Goal: Task Accomplishment & Management: Manage account settings

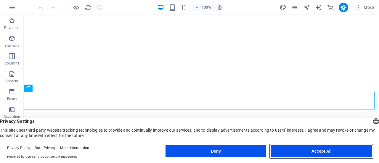
click at [342, 147] on button "Accept All" at bounding box center [321, 151] width 101 height 12
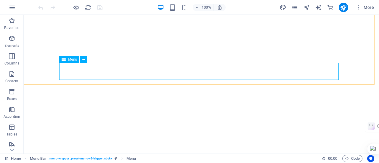
click at [65, 62] on icon at bounding box center [64, 59] width 4 height 7
select select
select select "default"
select select "1"
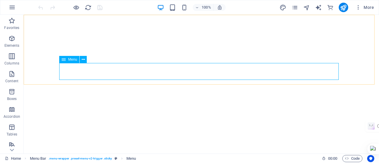
select select
select select "default"
select select "2"
select select
select select "default"
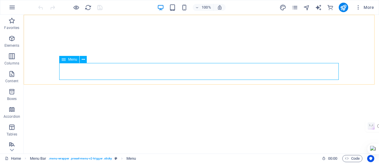
select select "default"
select select "3"
select select "default"
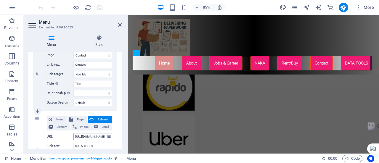
scroll to position [456, 0]
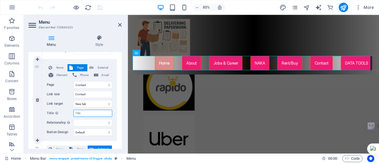
click at [99, 115] on input "Title Additional link description, should not be the same as the link text. The…" at bounding box center [92, 113] width 39 height 7
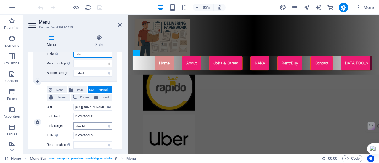
scroll to position [545, 0]
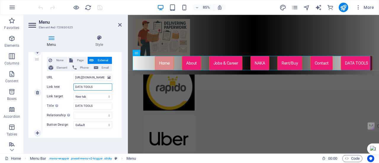
click at [95, 89] on input "DATA TOOLS" at bounding box center [92, 86] width 39 height 7
click at [98, 102] on input "DATA TOOLS" at bounding box center [92, 105] width 39 height 7
click at [100, 74] on input "https://givemypapers.xyz/datatools.html" at bounding box center [92, 77] width 39 height 7
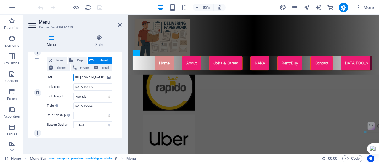
drag, startPoint x: 100, startPoint y: 74, endPoint x: 115, endPoint y: 71, distance: 15.4
click at [115, 71] on div "None Page External Element Phone Email Page Home Company Jobs &amp; Career Cont…" at bounding box center [79, 92] width 75 height 81
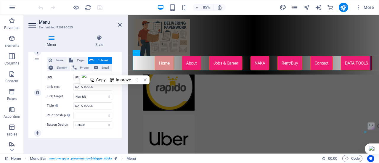
scroll to position [0, 0]
click at [54, 84] on label "Link text" at bounding box center [60, 86] width 27 height 7
click at [73, 84] on input "DATA TOOLS" at bounding box center [92, 86] width 39 height 7
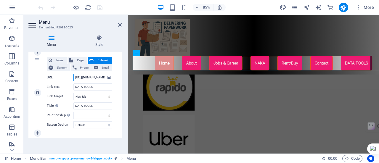
click at [91, 78] on input "https://givemypapers.xyz/datatools.html" at bounding box center [92, 77] width 39 height 7
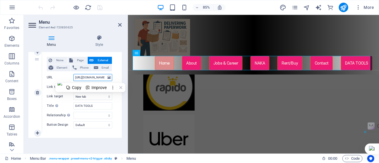
click at [91, 78] on input "https://givemypapers.xyz/datatools.html" at bounding box center [92, 77] width 39 height 7
click at [121, 22] on icon at bounding box center [120, 24] width 4 height 5
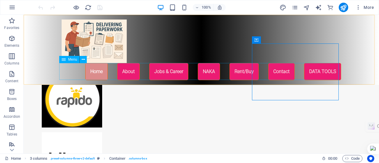
click at [327, 66] on nav "Home About Jobs & Career NAKA Rent/Buy Contact DATA TOOLS" at bounding box center [201, 71] width 279 height 17
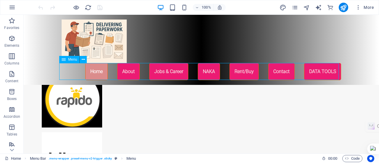
click at [328, 73] on nav "Home About Jobs & Career NAKA Rent/Buy Contact DATA TOOLS" at bounding box center [201, 71] width 279 height 17
select select
select select "default"
select select "1"
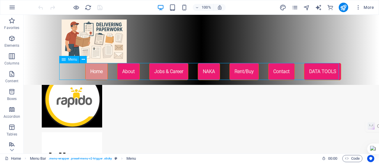
select select
select select "default"
select select "2"
select select
select select "default"
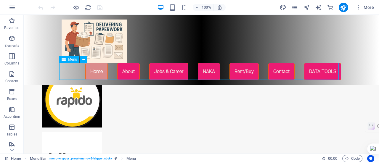
select select "default"
select select "3"
select select "default"
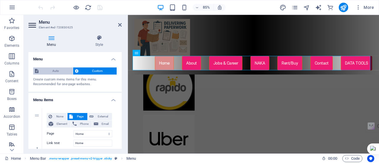
click at [59, 69] on span "Auto" at bounding box center [55, 70] width 31 height 7
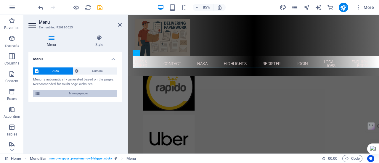
click at [37, 93] on icon at bounding box center [37, 93] width 5 height 7
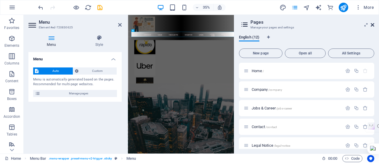
click at [373, 26] on icon at bounding box center [373, 24] width 4 height 5
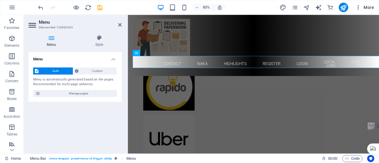
click at [360, 11] on button "More" at bounding box center [364, 7] width 23 height 9
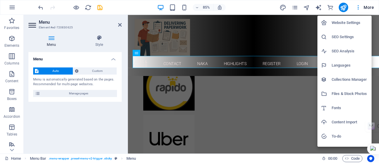
click at [351, 35] on h6 "SEO Settings" at bounding box center [349, 36] width 36 height 7
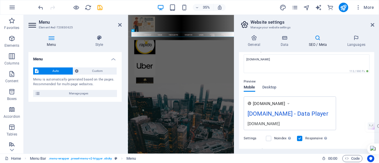
scroll to position [120, 0]
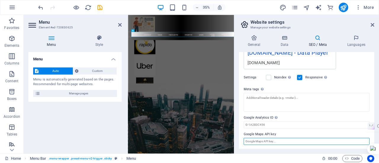
click at [284, 142] on input "Google Maps API key" at bounding box center [307, 141] width 126 height 7
click at [272, 139] on input "Google Maps API key" at bounding box center [307, 141] width 126 height 7
click at [272, 140] on input "Google Maps API key" at bounding box center [307, 141] width 126 height 7
click at [281, 138] on input "Google Maps API key" at bounding box center [307, 141] width 126 height 7
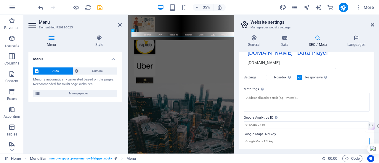
click at [281, 138] on input "Google Maps API key" at bounding box center [307, 141] width 126 height 7
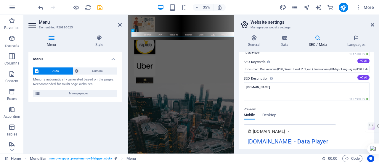
scroll to position [0, 0]
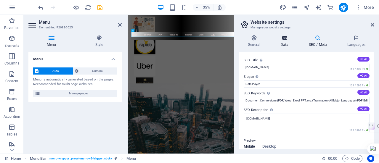
click at [291, 39] on icon at bounding box center [284, 38] width 26 height 6
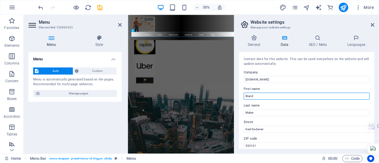
click at [261, 98] on input "Brand" at bounding box center [307, 96] width 126 height 7
click at [278, 97] on input "Brand" at bounding box center [307, 96] width 126 height 7
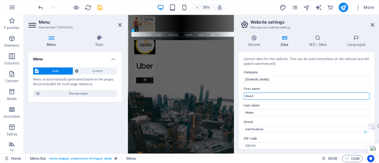
click at [278, 97] on input "Brand" at bounding box center [307, 96] width 126 height 7
type input "Online"
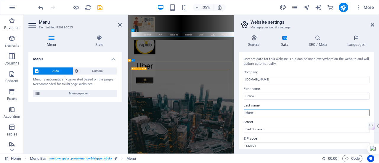
drag, startPoint x: 386, startPoint y: 126, endPoint x: 404, endPoint y: 308, distance: 182.7
drag, startPoint x: 257, startPoint y: 112, endPoint x: 234, endPoint y: 111, distance: 22.8
click at [234, 111] on aside "Website settings Manage your website settings General Data SEO / Meta Languages…" at bounding box center [306, 84] width 145 height 139
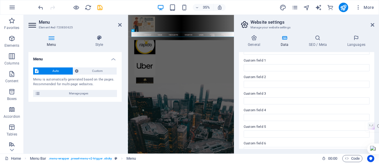
scroll to position [118, 0]
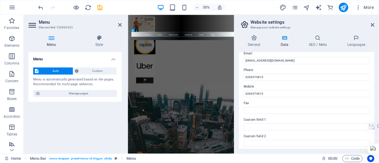
type input "Data Services"
click at [263, 120] on label "Custom field 1" at bounding box center [307, 119] width 126 height 7
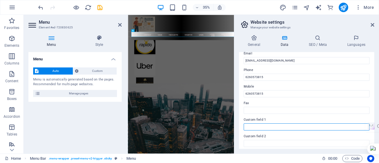
click at [263, 123] on input "Custom field 1" at bounding box center [307, 126] width 126 height 7
click at [272, 128] on input "Custom field 1" at bounding box center [307, 126] width 126 height 7
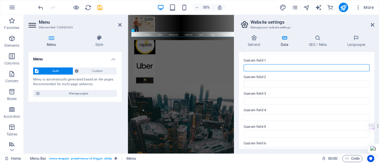
scroll to position [187, 0]
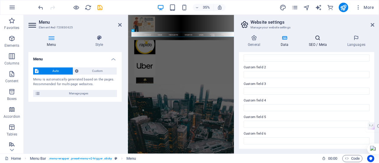
click at [313, 46] on h4 "SEO / Meta" at bounding box center [319, 41] width 38 height 12
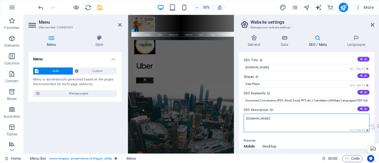
click at [300, 121] on textarea "[DOMAIN_NAME]" at bounding box center [307, 123] width 126 height 19
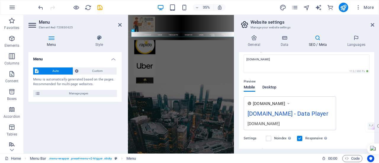
click at [271, 90] on span "Desktop" at bounding box center [269, 88] width 14 height 8
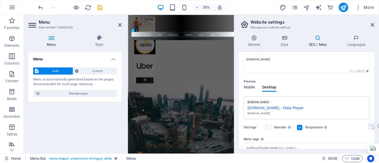
click at [256, 112] on div "[DOMAIN_NAME]" at bounding box center [306, 113] width 118 height 4
click at [252, 86] on span "Mobile" at bounding box center [250, 88] width 12 height 8
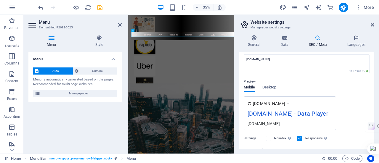
click at [290, 102] on icon at bounding box center [288, 104] width 4 height 6
click at [290, 103] on icon at bounding box center [288, 104] width 4 height 6
click at [274, 90] on span "Desktop" at bounding box center [269, 88] width 14 height 8
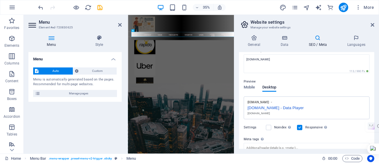
click at [269, 103] on span "www.example.com" at bounding box center [257, 103] width 21 height 4
click at [267, 103] on span "www.example.com" at bounding box center [257, 103] width 21 height 4
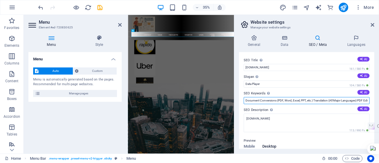
click at [282, 101] on input "Document Conversions (PDF, Word, Excel, PPT, etc.) Translation (All Major Langu…" at bounding box center [307, 100] width 126 height 7
click at [265, 99] on input "Document Conversions (PDF, Word, Excel, PPT, etc.) Translation (All Major Langu…" at bounding box center [307, 100] width 126 height 7
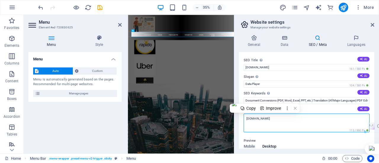
click at [276, 119] on textarea "[DOMAIN_NAME]" at bounding box center [307, 123] width 126 height 19
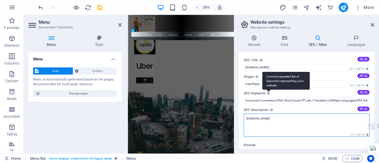
paste textarea "Document Conversions (PDF, Word, Excel, PPT, etc.) Translation (All Major Langu…"
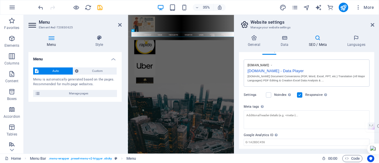
scroll to position [136, 0]
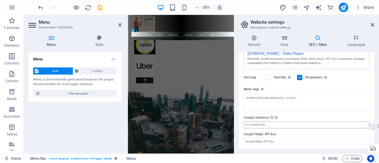
type textarea "givemypapers.xyz Document Conversions (PDF, Word, Excel, PPT, etc.) Translation…"
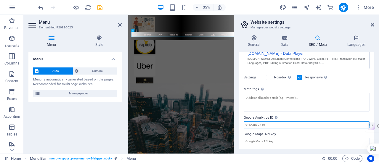
click at [285, 122] on input "Google Analytics ID Please only add the Google Analytics ID. We automatically i…" at bounding box center [307, 124] width 126 height 7
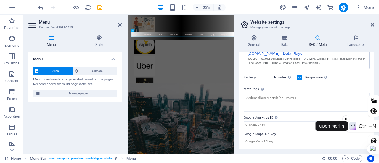
drag, startPoint x: 371, startPoint y: 115, endPoint x: 375, endPoint y: 123, distance: 8.9
click at [375, 123] on html "givemypapers.xyz Home Favorites Elements Columns Content Boxes Accordion Tables…" at bounding box center [189, 81] width 379 height 163
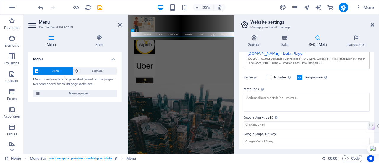
click at [353, 48] on div "General Data SEO / Meta Languages Website name givemypapers.xyz Logo Drag files…" at bounding box center [306, 92] width 135 height 114
click at [357, 38] on icon at bounding box center [356, 38] width 36 height 6
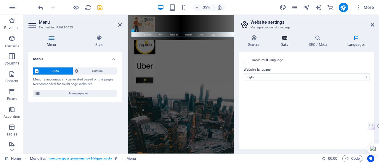
click at [281, 42] on h4 "Data" at bounding box center [285, 41] width 28 height 12
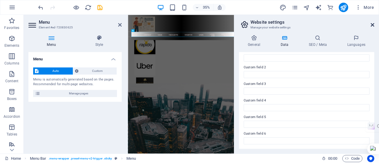
click at [371, 24] on icon at bounding box center [373, 24] width 4 height 5
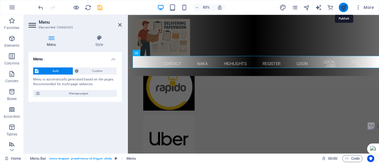
click at [342, 8] on icon "publish" at bounding box center [343, 7] width 7 height 7
